Goal: Information Seeking & Learning: Learn about a topic

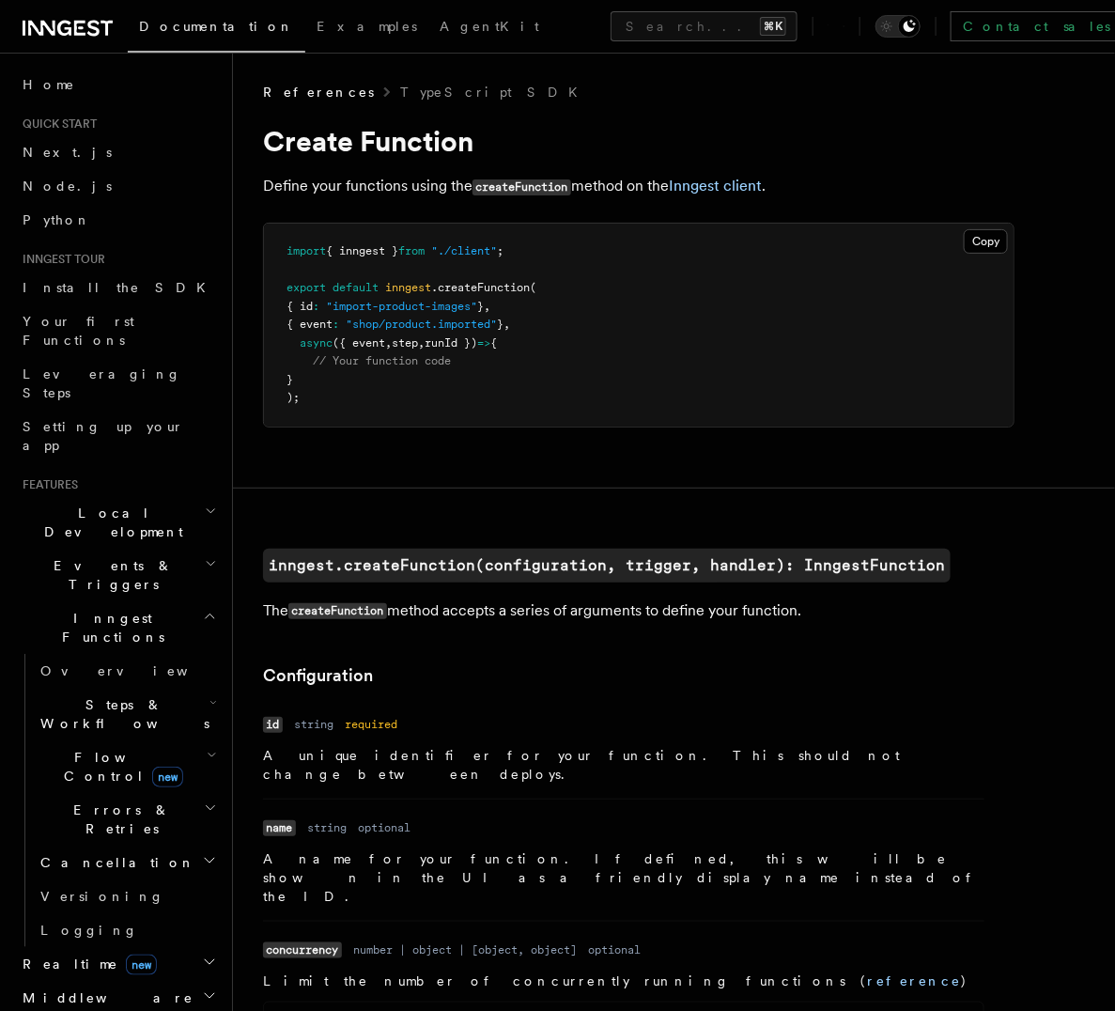
click at [105, 609] on span "Inngest Functions" at bounding box center [109, 628] width 188 height 38
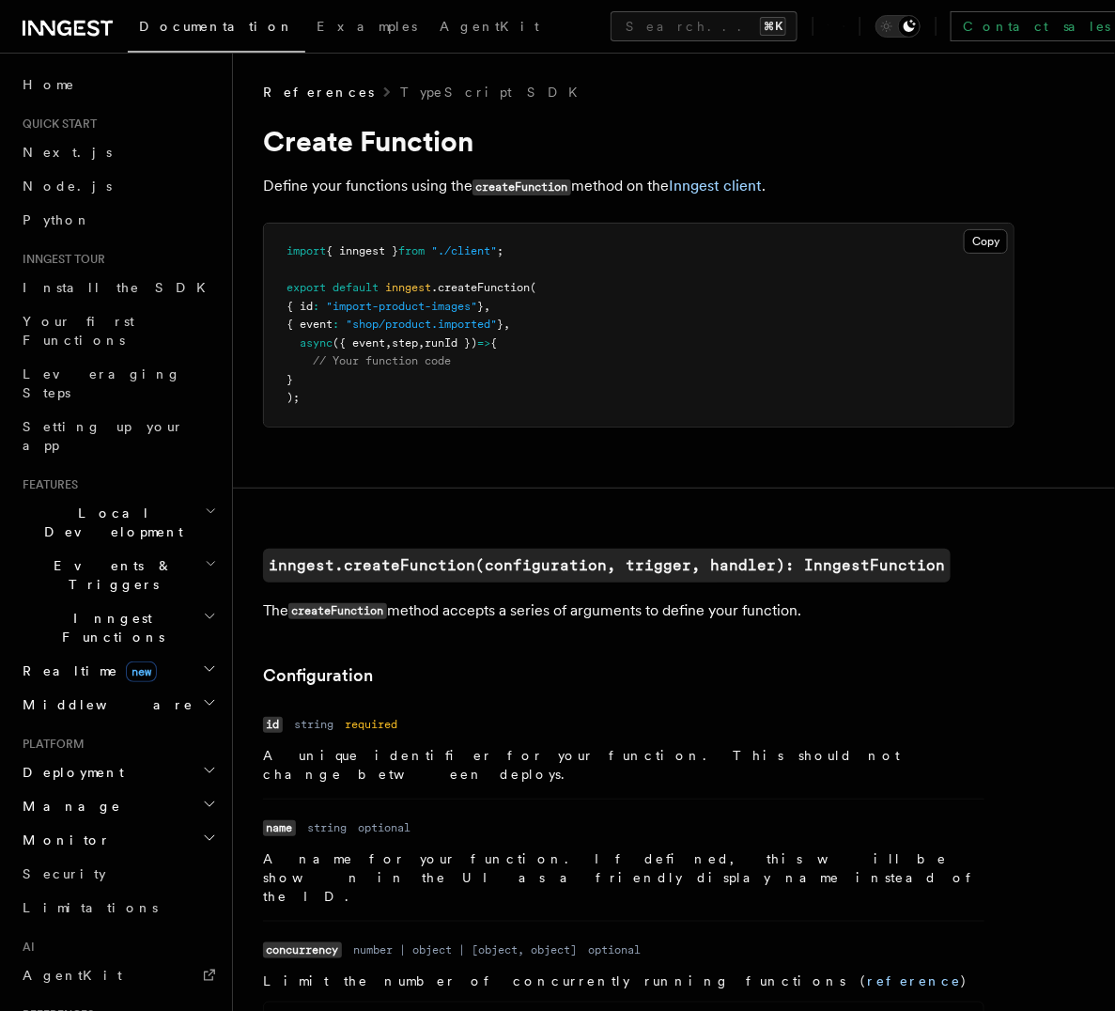
click at [103, 609] on span "Inngest Functions" at bounding box center [109, 628] width 188 height 38
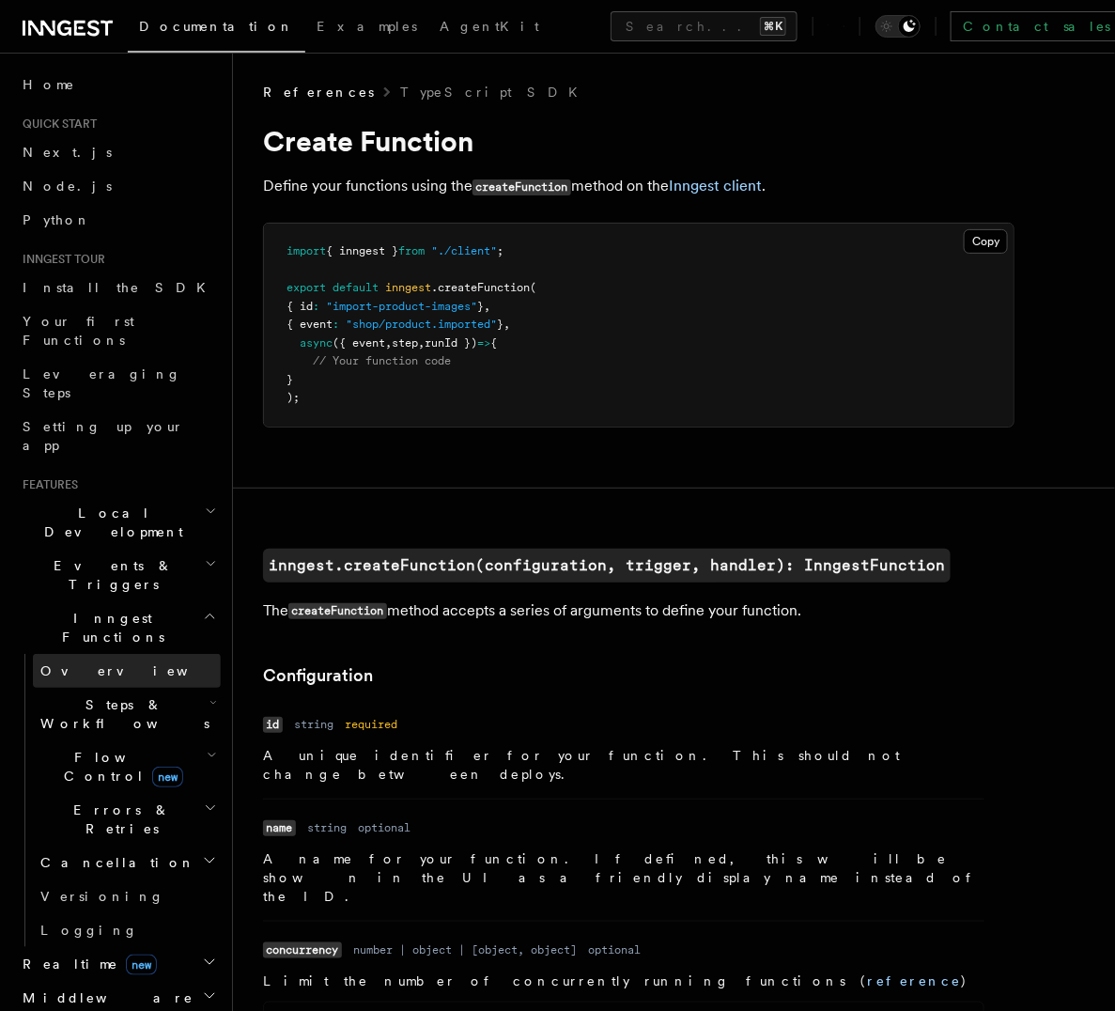
click at [105, 654] on link "Overview" at bounding box center [127, 671] width 188 height 34
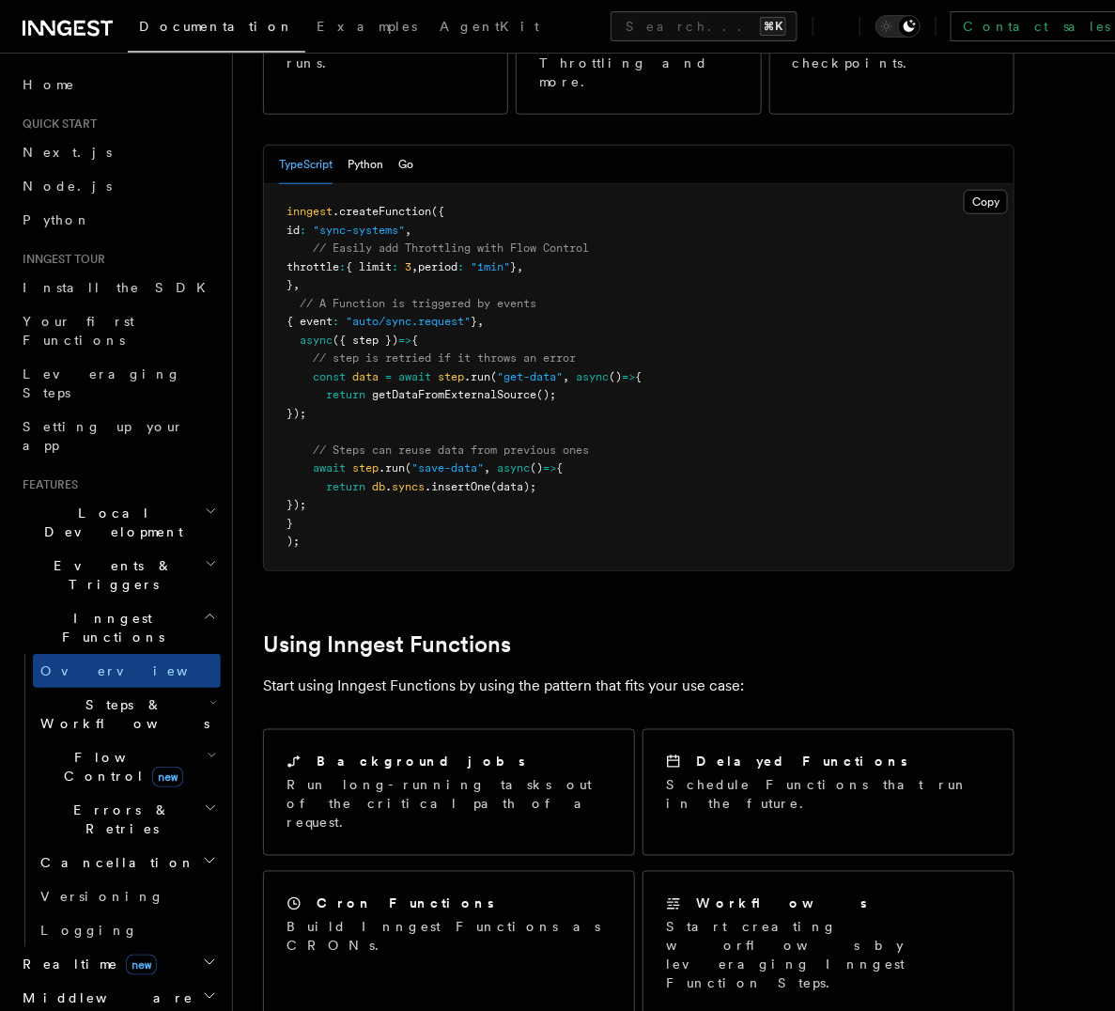
scroll to position [351, 0]
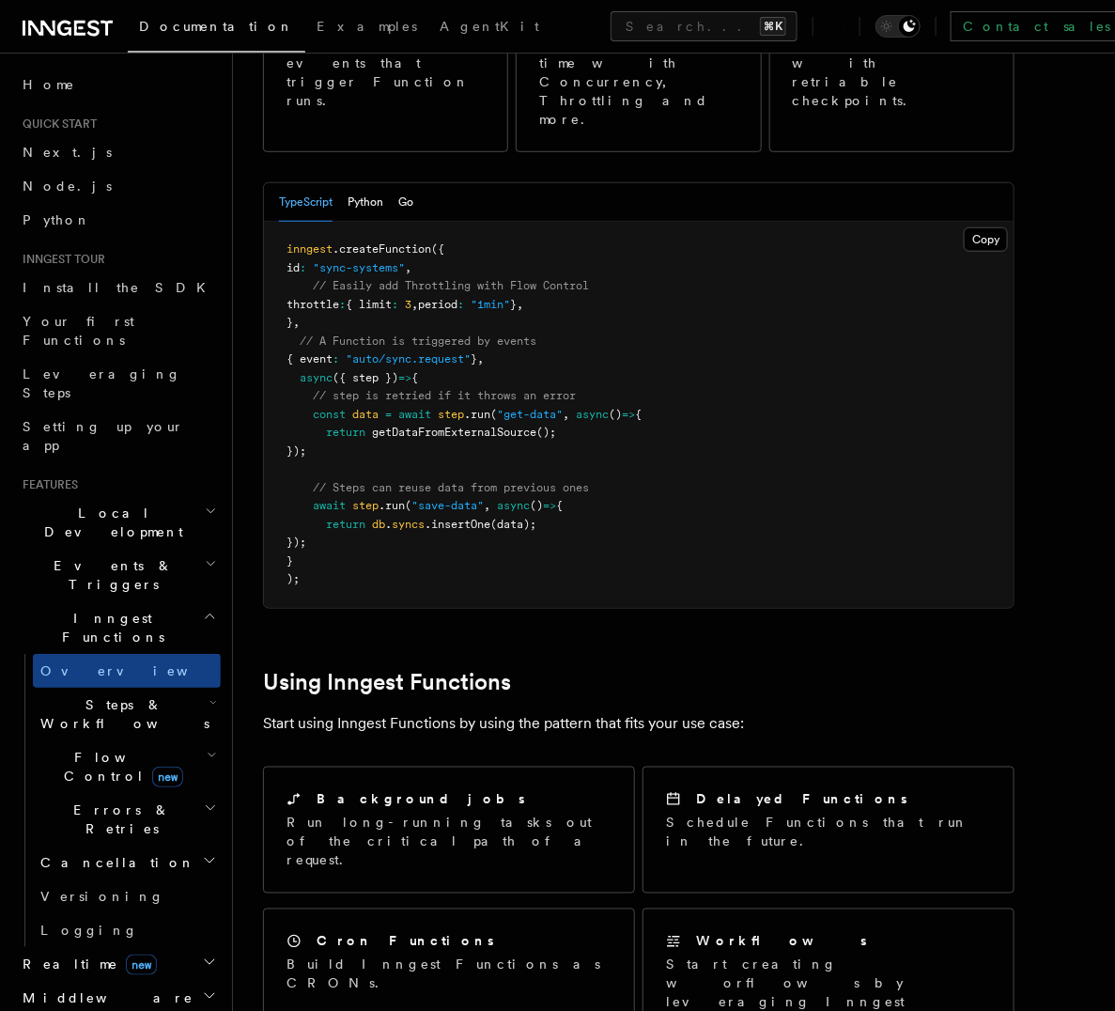
click at [108, 695] on span "Steps & Workflows" at bounding box center [121, 714] width 177 height 38
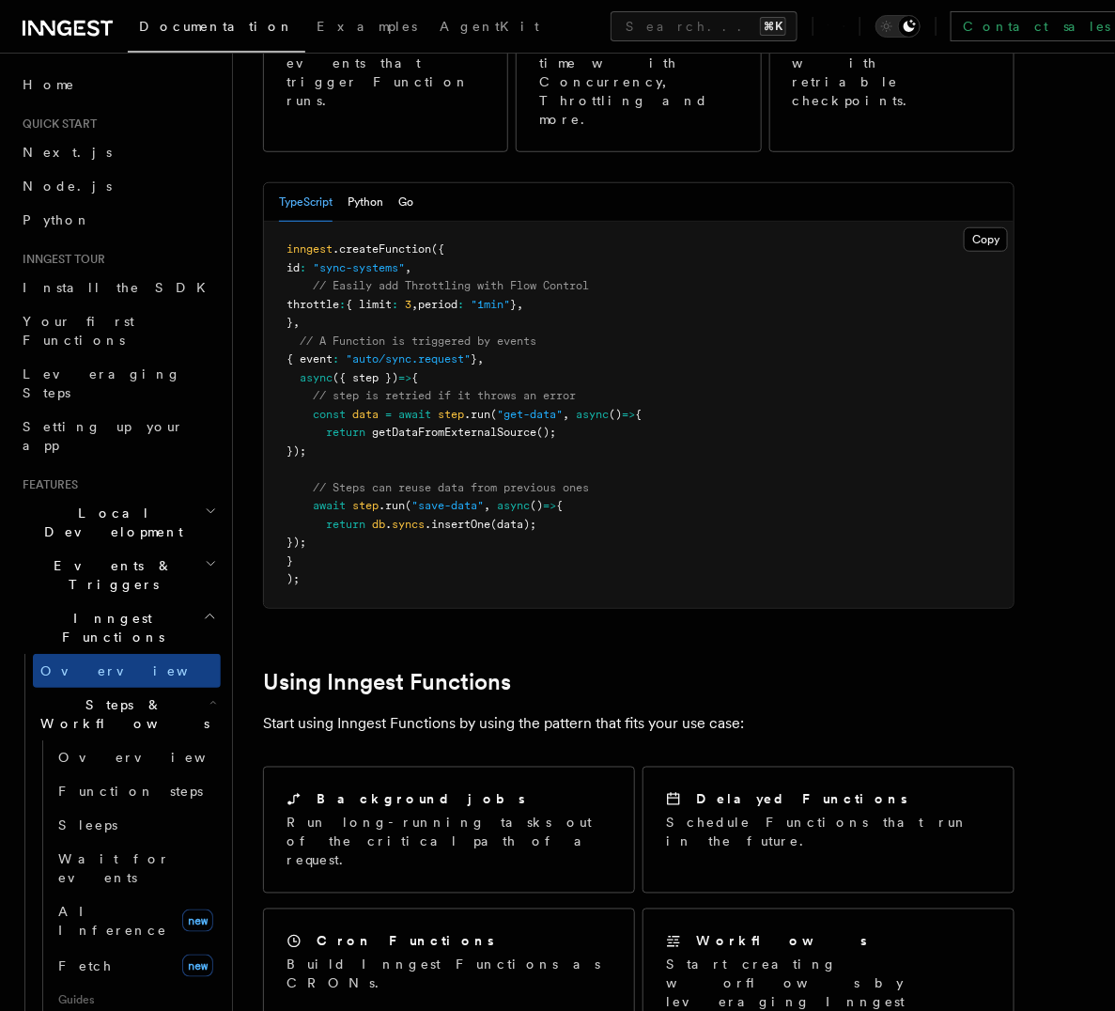
click at [127, 695] on span "Steps & Workflows" at bounding box center [121, 714] width 177 height 38
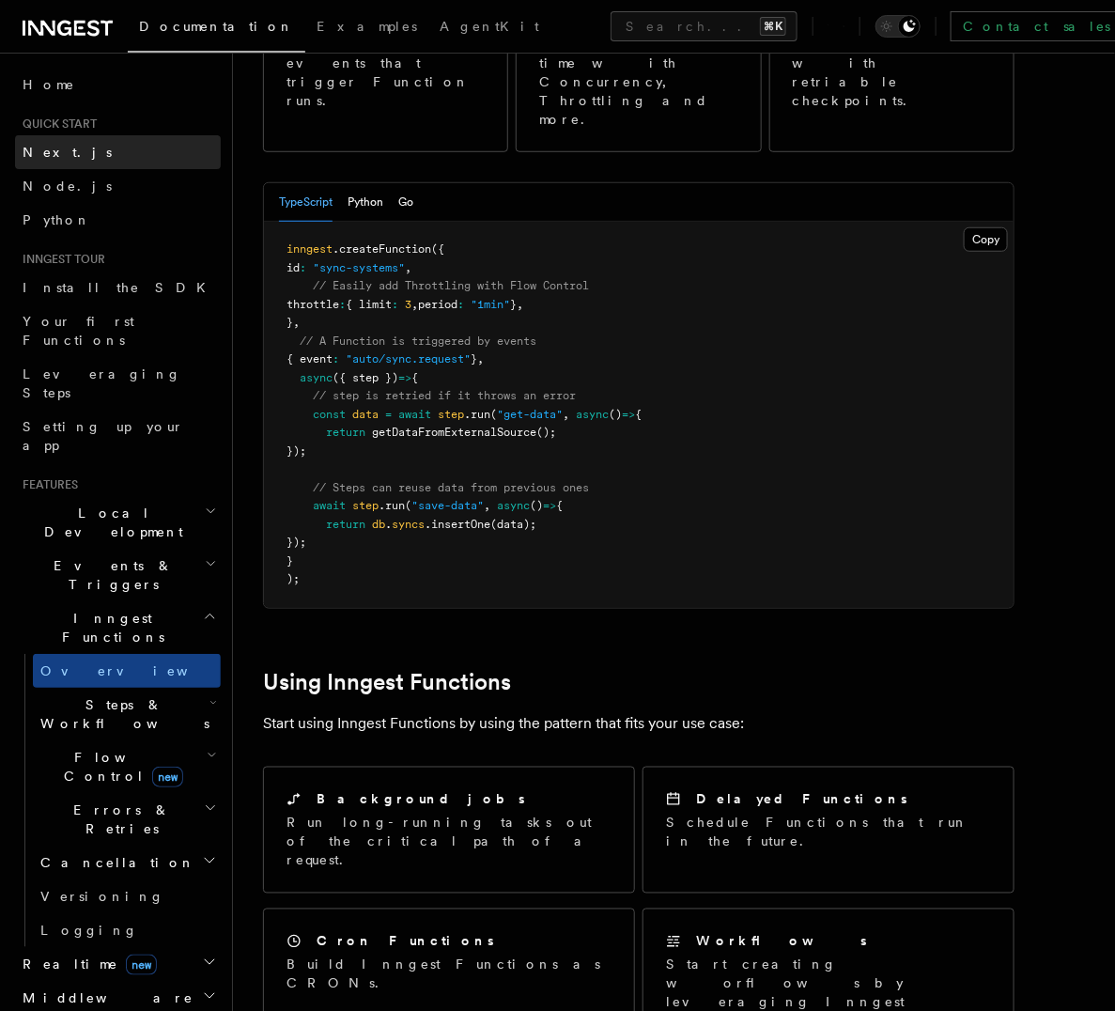
click at [74, 153] on link "Next.js" at bounding box center [118, 152] width 206 height 34
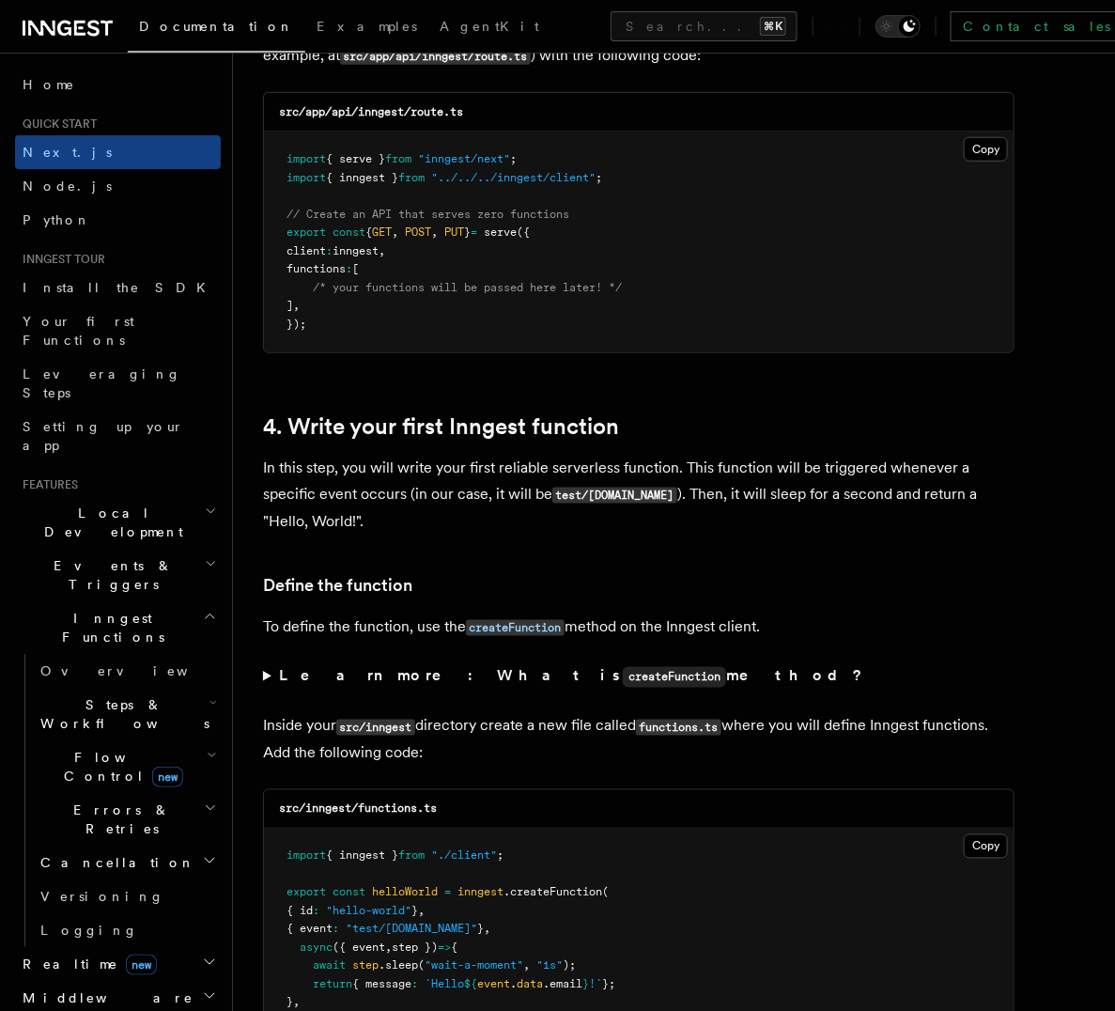
scroll to position [2694, 0]
